Goal: Use online tool/utility: Utilize a website feature to perform a specific function

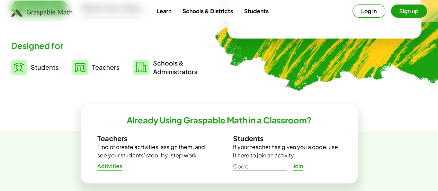
scroll to position [152, 0]
click at [58, 70] on span "Students" at bounding box center [45, 67] width 28 height 8
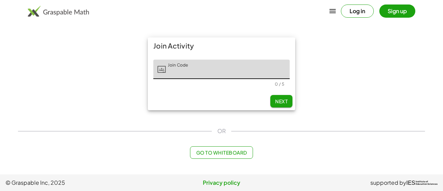
click at [208, 156] on button "Go to Whiteboard" at bounding box center [221, 152] width 63 height 12
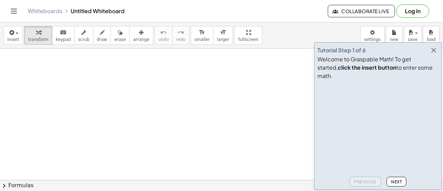
click at [433, 54] on icon "button" at bounding box center [433, 50] width 8 height 8
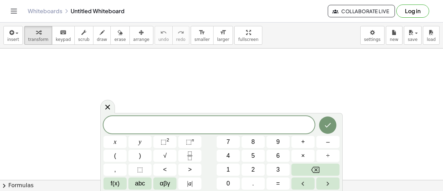
click at [127, 136] on div at bounding box center [114, 142] width 23 height 12
click at [328, 126] on icon "Done" at bounding box center [328, 125] width 8 height 8
click at [335, 122] on button "Done" at bounding box center [327, 124] width 17 height 17
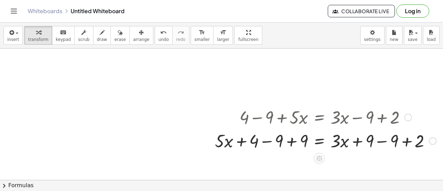
scroll to position [12, 81]
click at [316, 158] on icon at bounding box center [319, 158] width 6 height 6
click at [303, 157] on span "−" at bounding box center [305, 158] width 4 height 10
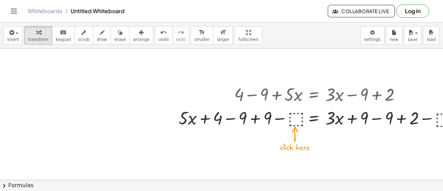
scroll to position [1, 81]
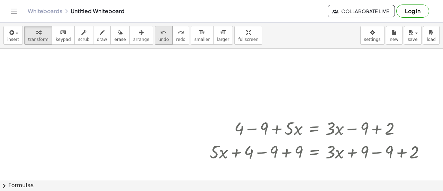
click at [158, 40] on span "undo" at bounding box center [163, 39] width 10 height 5
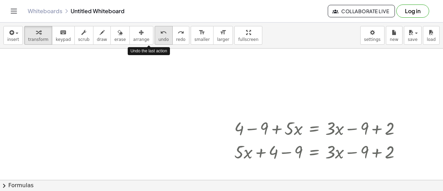
click at [158, 40] on span "undo" at bounding box center [163, 39] width 10 height 5
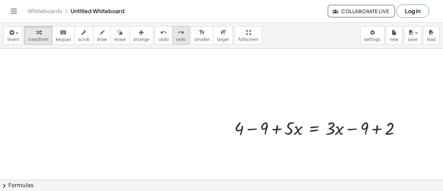
click at [173, 36] on button "redo redo" at bounding box center [180, 35] width 17 height 19
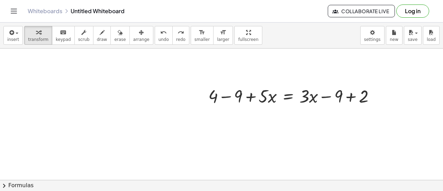
scroll to position [37, 112]
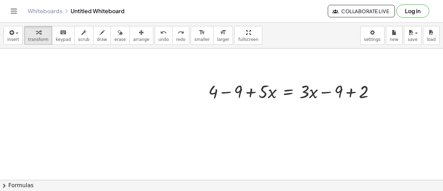
drag, startPoint x: 196, startPoint y: 125, endPoint x: 68, endPoint y: 128, distance: 128.4
click at [68, 128] on div at bounding box center [168, 165] width 550 height 308
drag, startPoint x: 135, startPoint y: 129, endPoint x: 114, endPoint y: 98, distance: 37.6
click at [114, 98] on div at bounding box center [168, 165] width 550 height 308
drag, startPoint x: 212, startPoint y: 141, endPoint x: 138, endPoint y: 142, distance: 73.4
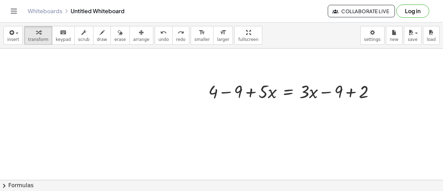
click at [138, 142] on div at bounding box center [168, 165] width 550 height 308
click at [136, 141] on div at bounding box center [168, 165] width 550 height 308
drag, startPoint x: 136, startPoint y: 141, endPoint x: 197, endPoint y: 166, distance: 66.1
click at [197, 166] on div at bounding box center [168, 165] width 550 height 308
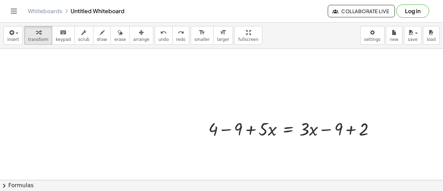
scroll to position [38, 112]
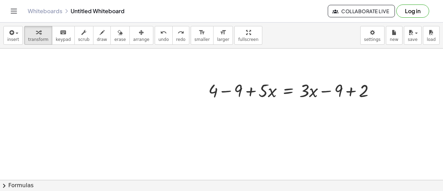
drag, startPoint x: 420, startPoint y: 82, endPoint x: 369, endPoint y: 101, distance: 55.2
click at [369, 101] on div "+ 4 − 9 + · 5 · x = + · 3 · x − 9 + 2" at bounding box center [168, 164] width 550 height 308
click at [373, 90] on div at bounding box center [377, 91] width 8 height 8
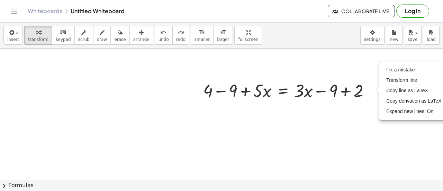
click at [363, 115] on div at bounding box center [163, 164] width 550 height 308
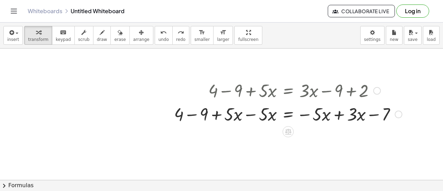
click at [243, 114] on div at bounding box center [288, 114] width 235 height 24
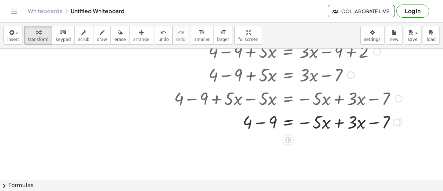
scroll to position [79, 112]
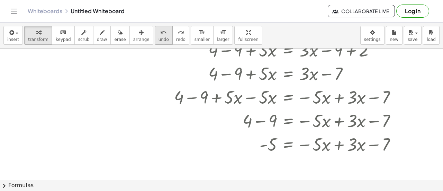
click at [158, 40] on span "undo" at bounding box center [163, 39] width 10 height 5
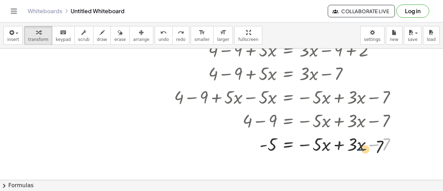
drag, startPoint x: 370, startPoint y: 146, endPoint x: 334, endPoint y: 154, distance: 37.3
click at [334, 154] on div at bounding box center [293, 144] width 225 height 24
click at [158, 40] on span "undo" at bounding box center [163, 39] width 10 height 5
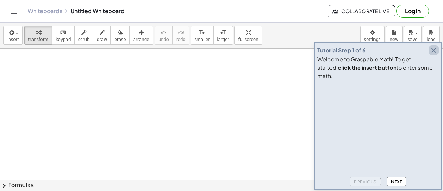
click at [435, 54] on icon "button" at bounding box center [433, 50] width 8 height 8
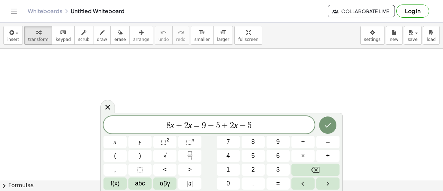
click at [326, 126] on icon "Done" at bounding box center [328, 125] width 6 height 4
